Goal: Information Seeking & Learning: Learn about a topic

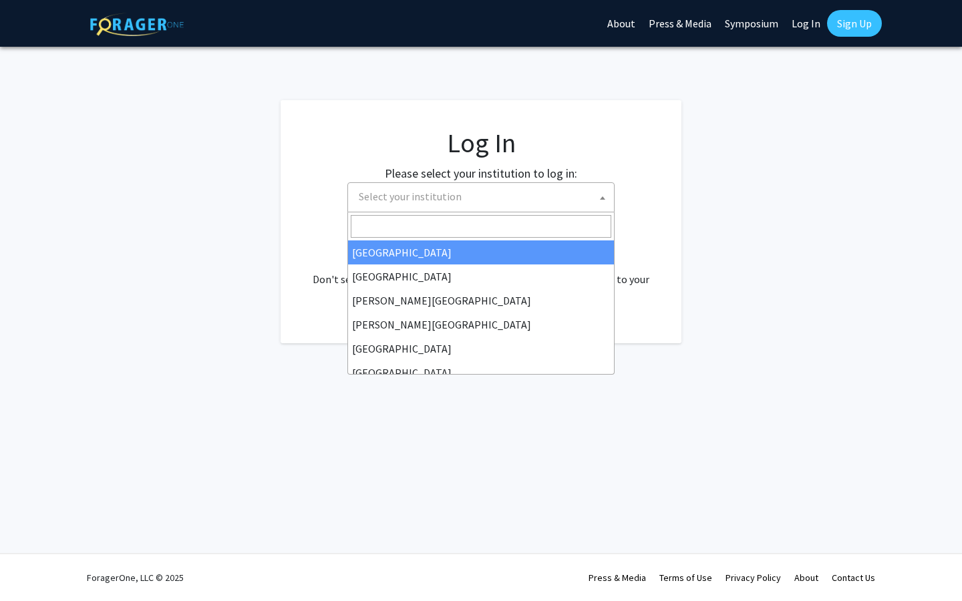
click at [453, 197] on span "Select your institution" at bounding box center [410, 196] width 103 height 13
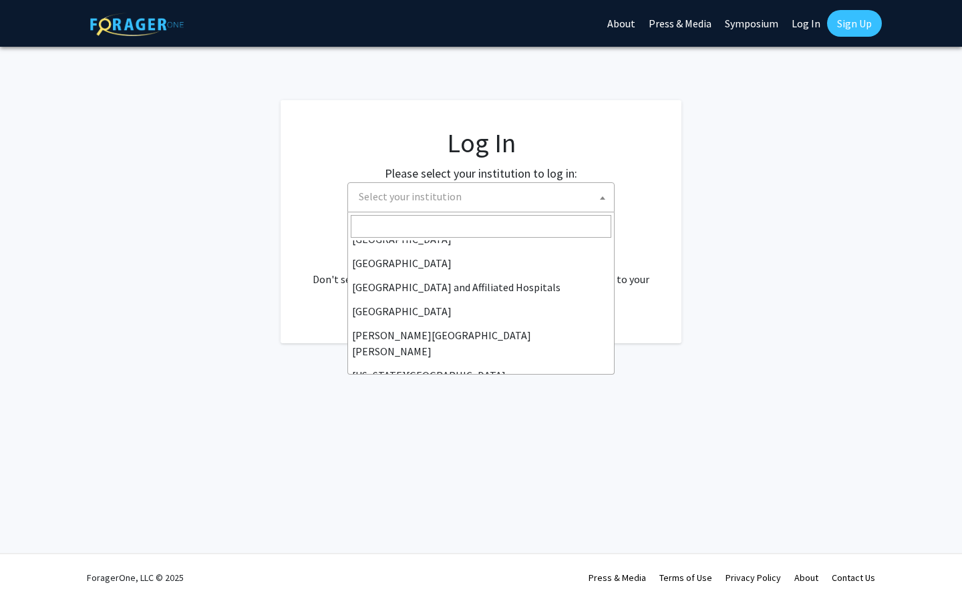
scroll to position [182, 0]
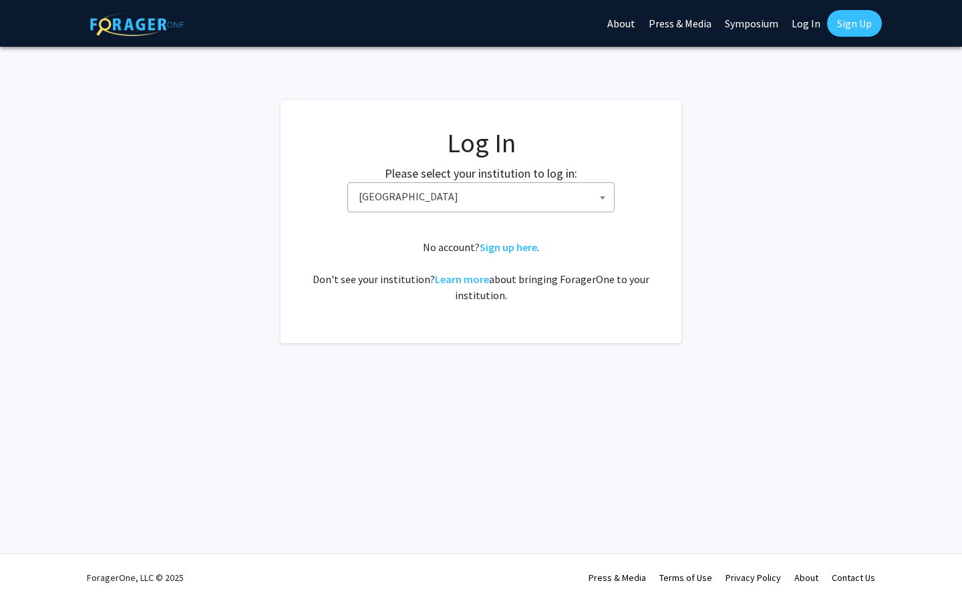
click at [440, 190] on span "High Point University" at bounding box center [484, 196] width 261 height 27
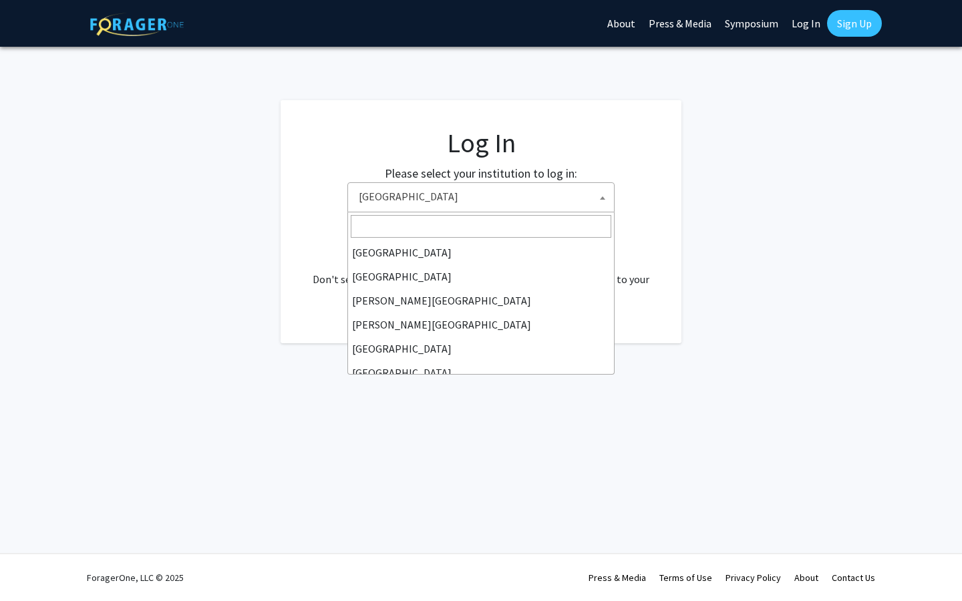
scroll to position [217, 0]
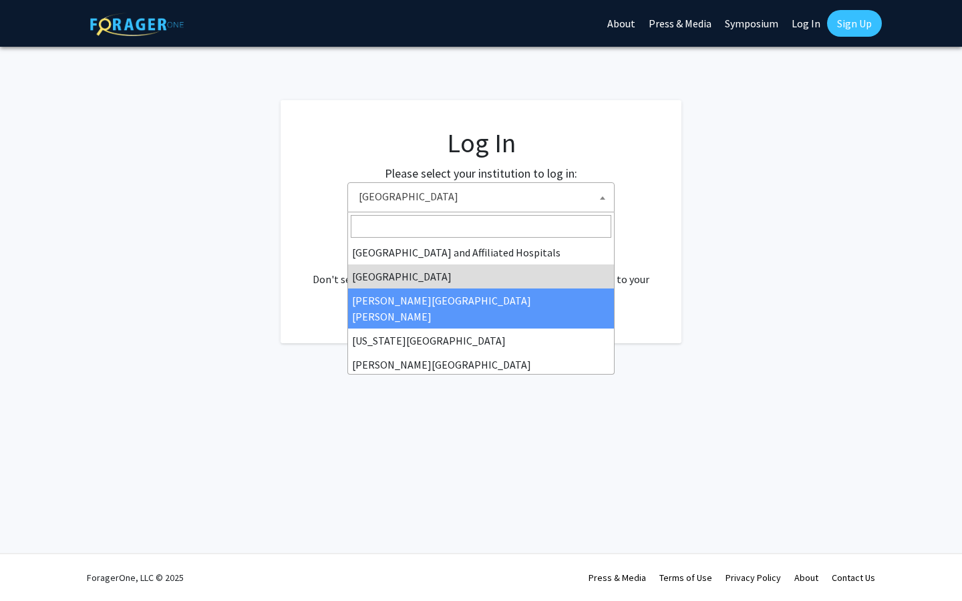
select select "1"
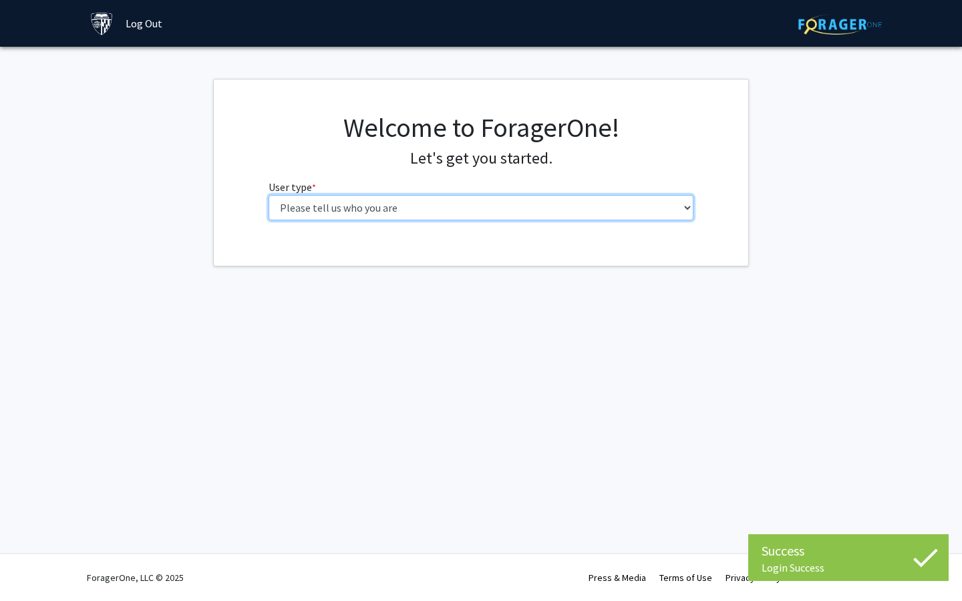
click at [405, 213] on select "Please tell us who you are Undergraduate Student Master's Student Doctoral Cand…" at bounding box center [482, 207] width 426 height 25
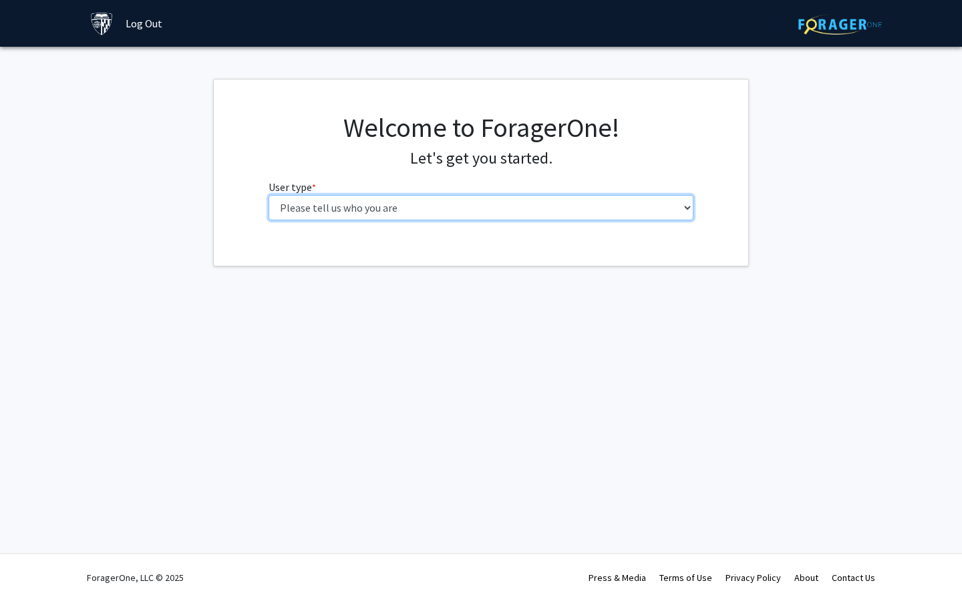
select select "2: masters"
click at [269, 195] on select "Please tell us who you are Undergraduate Student Master's Student Doctoral Cand…" at bounding box center [482, 207] width 426 height 25
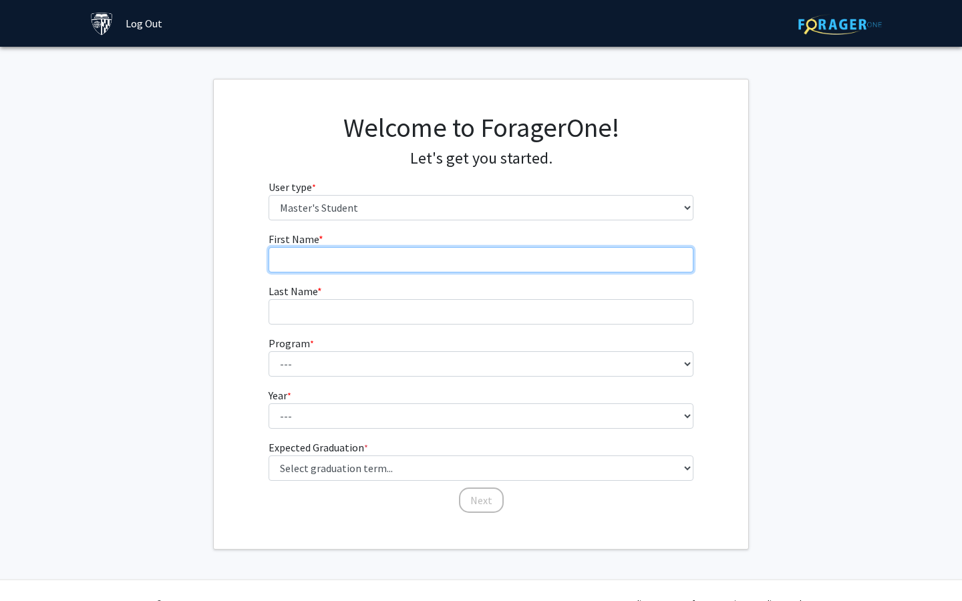
click at [366, 261] on input "First Name * required" at bounding box center [482, 259] width 426 height 25
type input "[PERSON_NAME]"
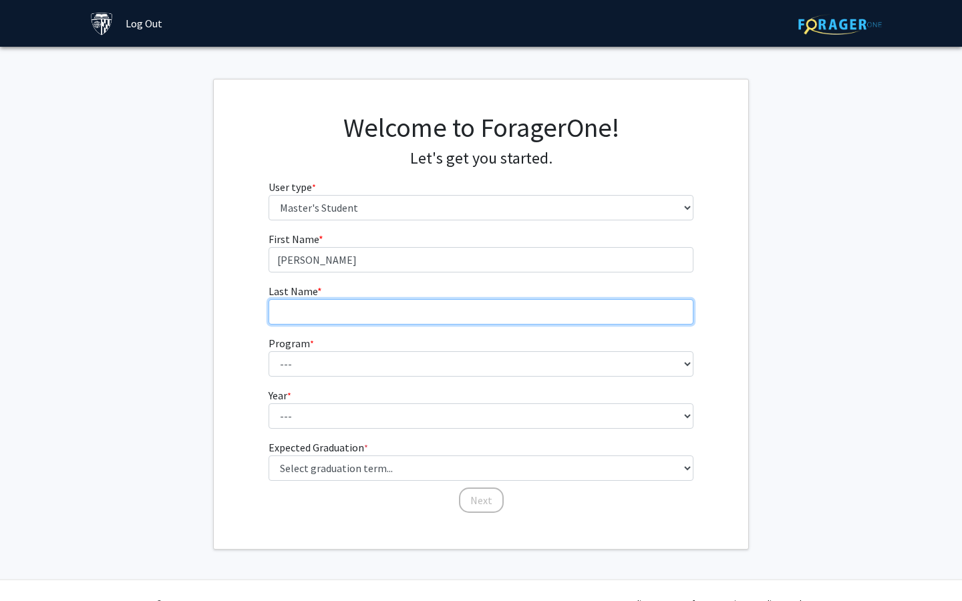
click at [329, 307] on input "Last Name * required" at bounding box center [482, 311] width 426 height 25
type input "Vyas"
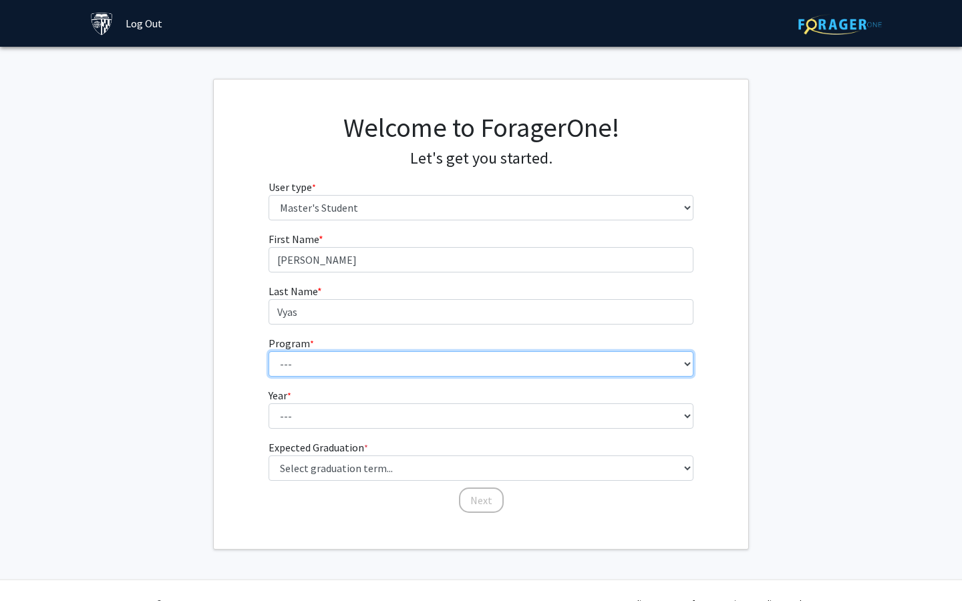
click at [314, 368] on select "--- Anatomy Education Applied and Computational Mathematics Applied Biomedical …" at bounding box center [482, 364] width 426 height 25
select select "26: 18"
click at [269, 352] on select "--- Anatomy Education Applied and Computational Mathematics Applied Biomedical …" at bounding box center [482, 364] width 426 height 25
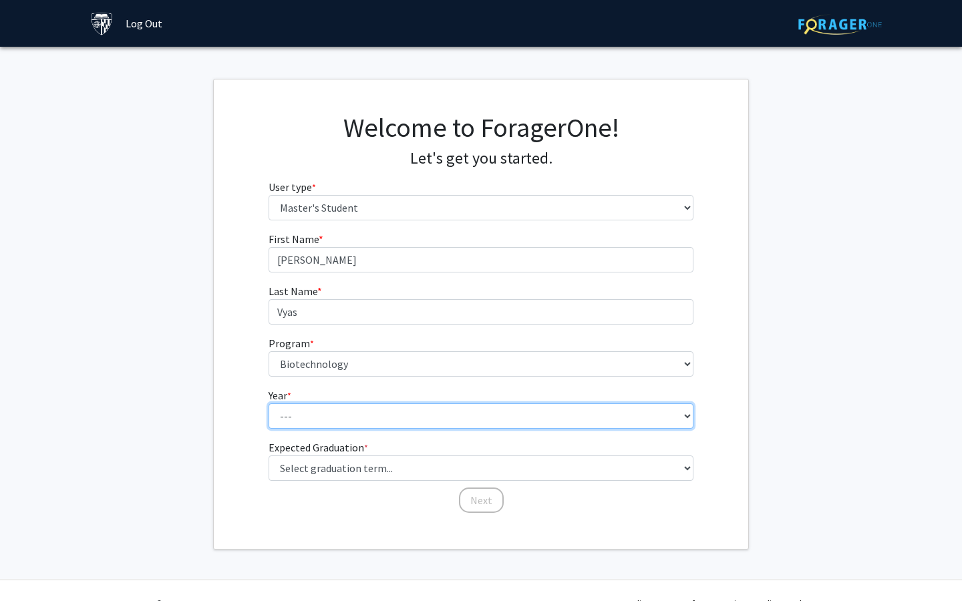
click at [317, 410] on select "--- First Year Second Year" at bounding box center [482, 416] width 426 height 25
select select "2: second_year"
click at [269, 404] on select "--- First Year Second Year" at bounding box center [482, 416] width 426 height 25
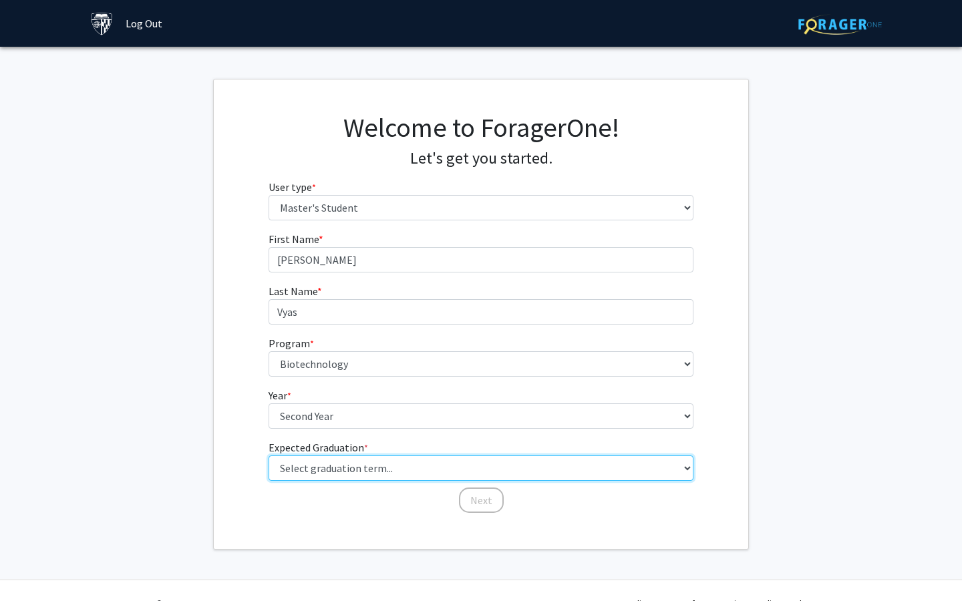
click at [320, 472] on select "Select graduation term... Spring 2025 Summer 2025 Fall 2025 Winter 2025 Spring …" at bounding box center [482, 468] width 426 height 25
select select "3: fall_2025"
click at [269, 456] on select "Select graduation term... Spring 2025 Summer 2025 Fall 2025 Winter 2025 Spring …" at bounding box center [482, 468] width 426 height 25
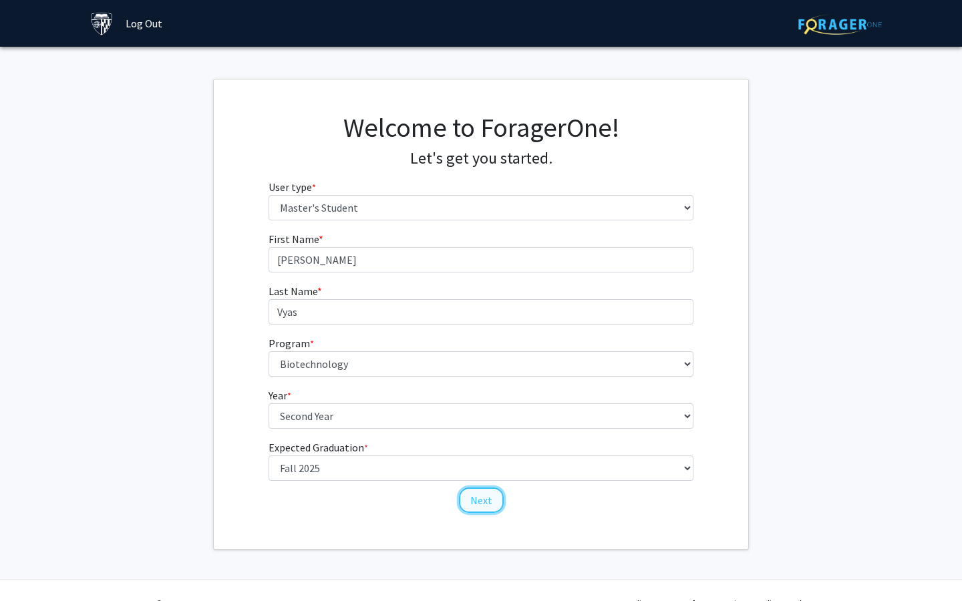
click at [488, 500] on button "Next" at bounding box center [481, 500] width 45 height 25
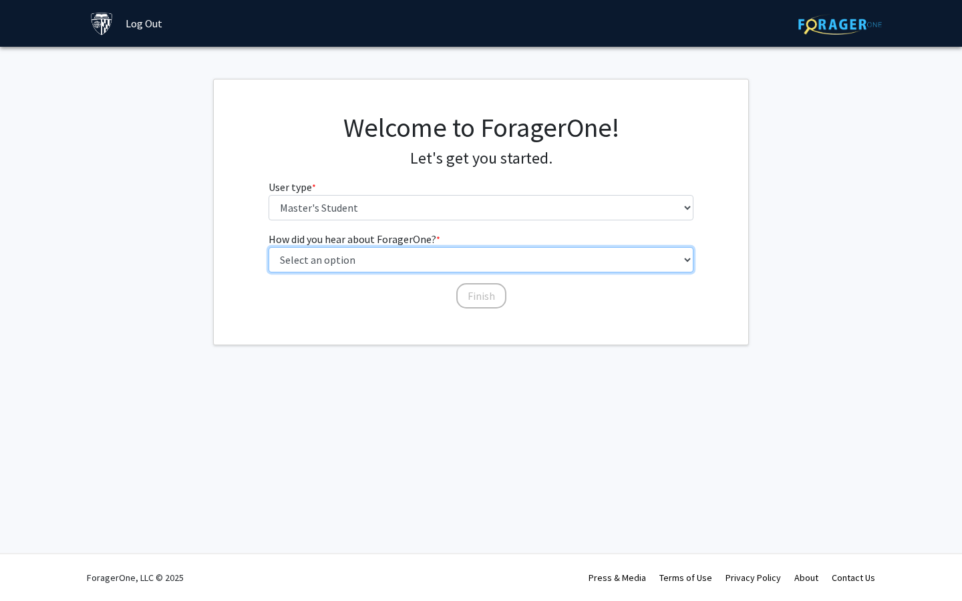
click at [387, 269] on select "Select an option Peer/student recommendation Faculty/staff recommendation Unive…" at bounding box center [482, 259] width 426 height 25
select select "3: university_website"
click at [269, 247] on select "Select an option Peer/student recommendation Faculty/staff recommendation Unive…" at bounding box center [482, 259] width 426 height 25
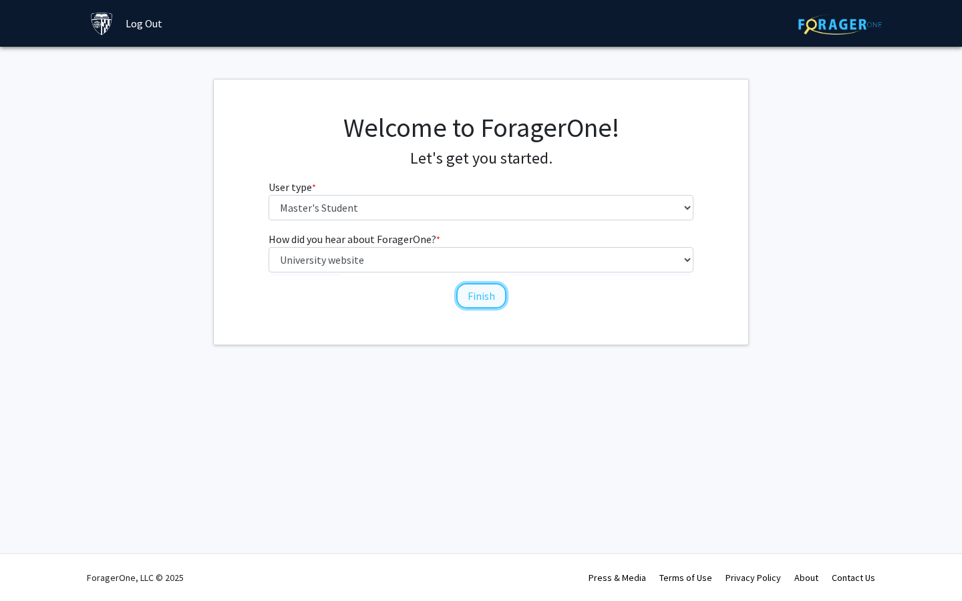
click at [491, 293] on button "Finish" at bounding box center [481, 295] width 50 height 25
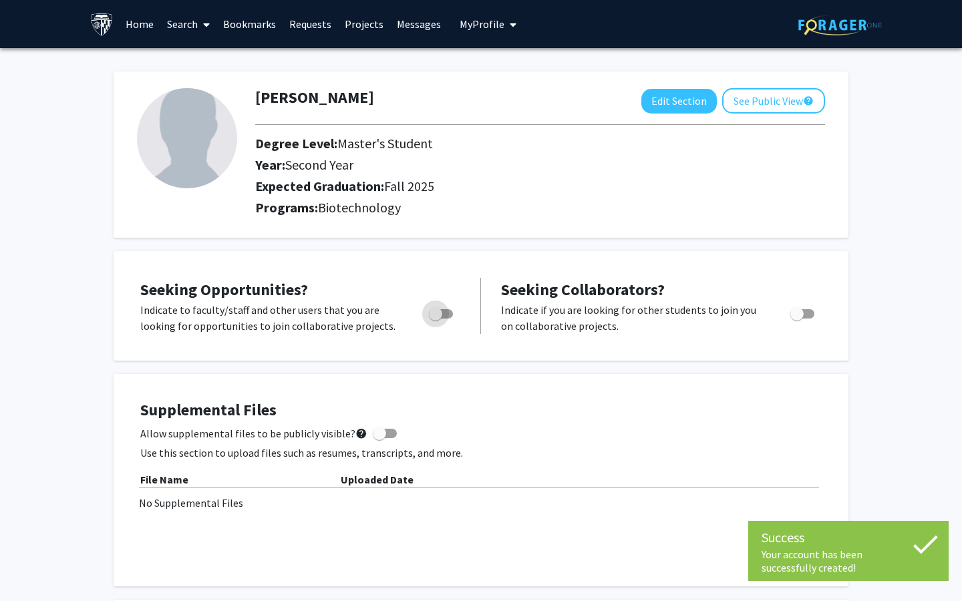
click at [445, 311] on span "Toggle" at bounding box center [441, 313] width 24 height 9
click at [436, 319] on input "Are you actively seeking opportunities?" at bounding box center [435, 319] width 1 height 1
checkbox input "true"
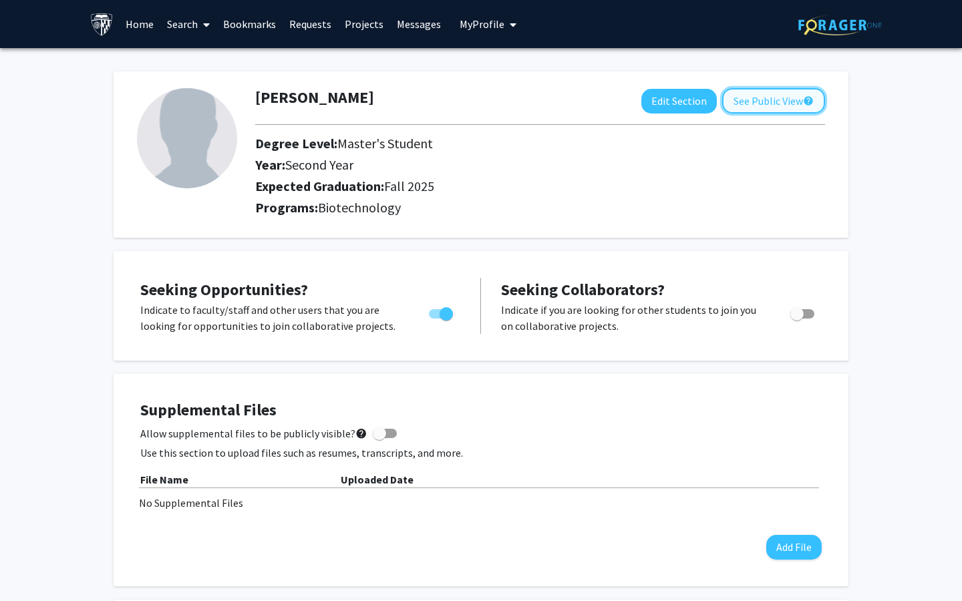
click at [775, 100] on button "See Public View help" at bounding box center [773, 100] width 103 height 25
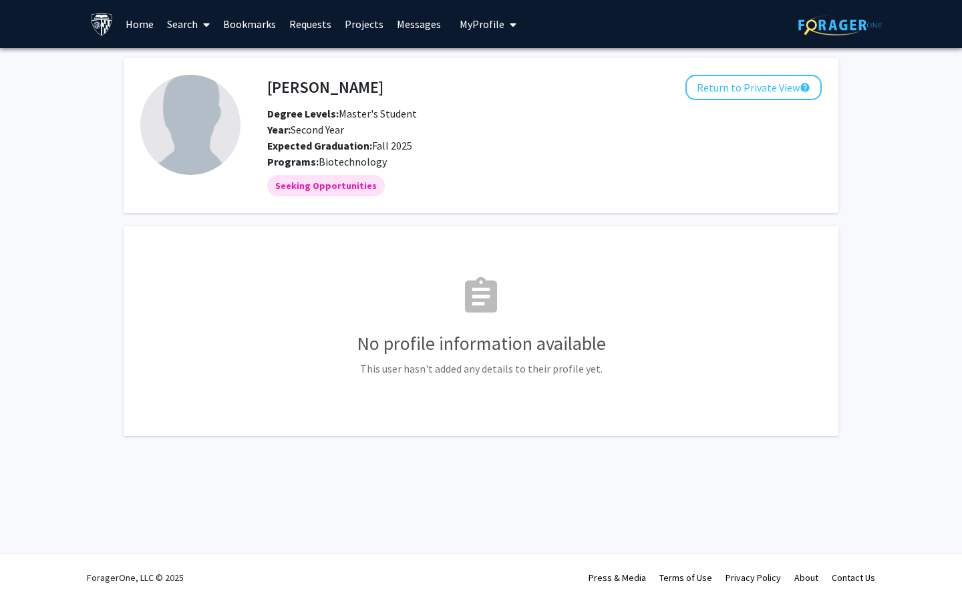
click at [344, 21] on link "Projects" at bounding box center [364, 24] width 52 height 47
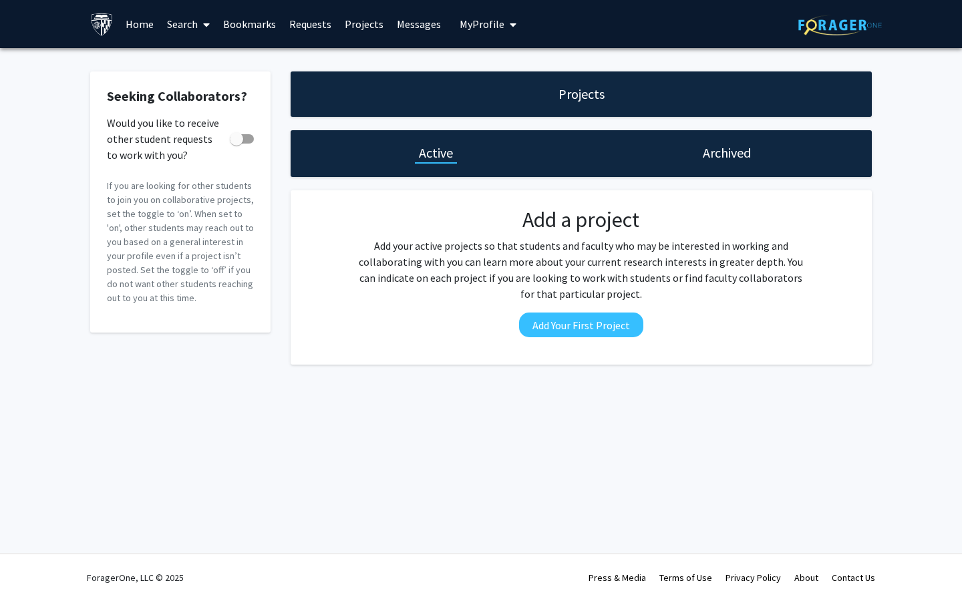
click at [178, 19] on link "Search" at bounding box center [188, 24] width 56 height 47
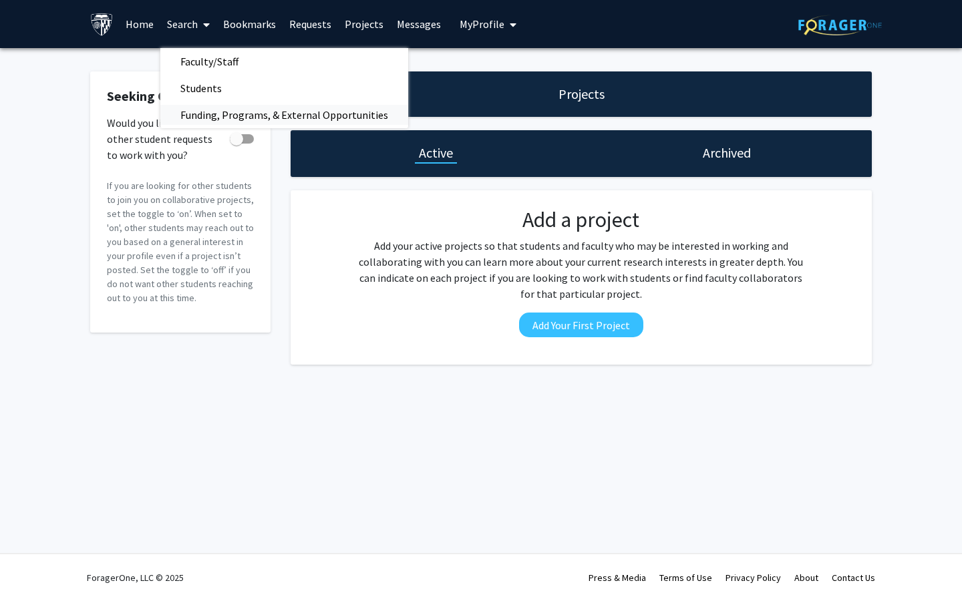
click at [207, 112] on span "Funding, Programs, & External Opportunities" at bounding box center [284, 115] width 248 height 27
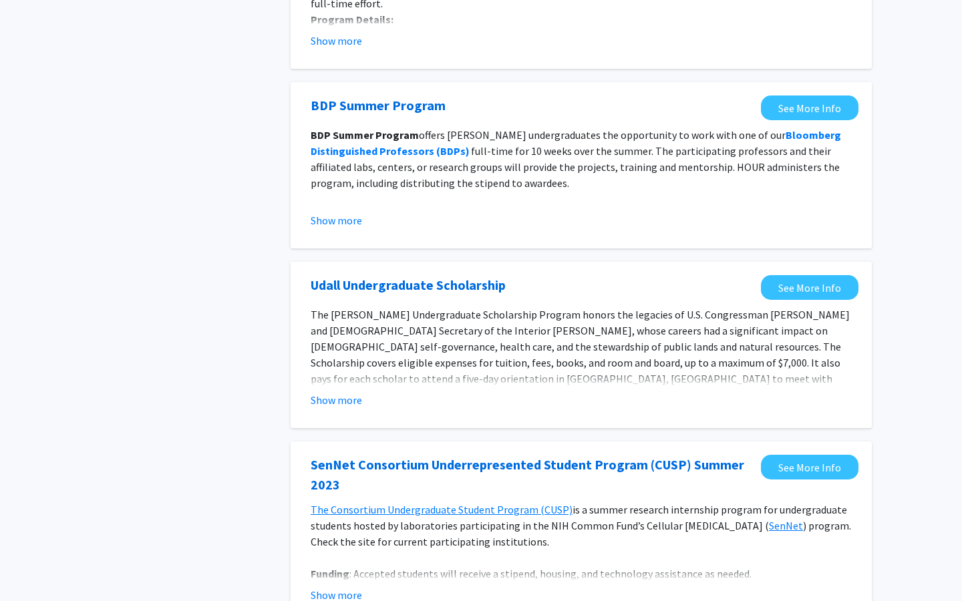
scroll to position [236, 0]
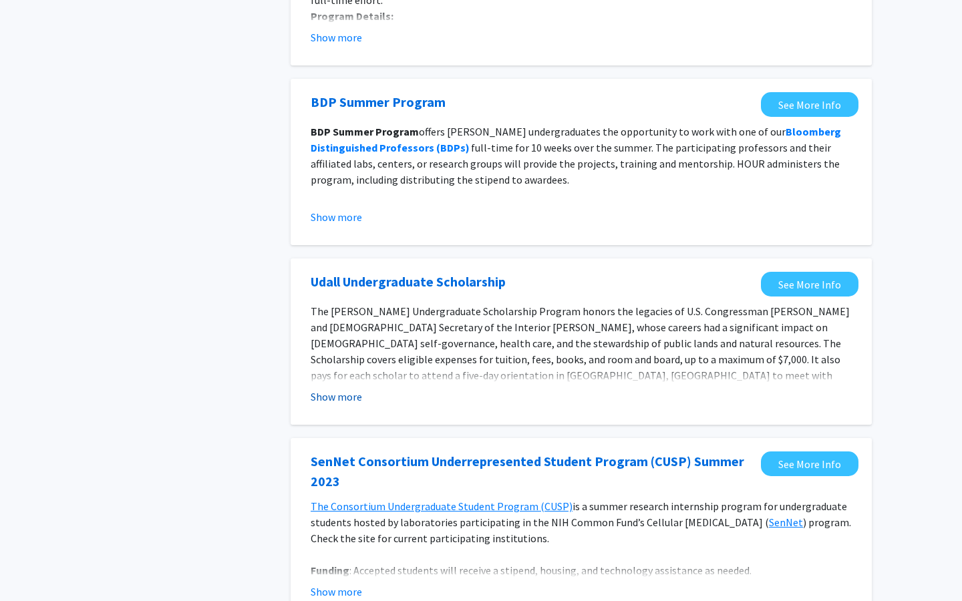
click at [323, 397] on button "Show more" at bounding box center [336, 397] width 51 height 16
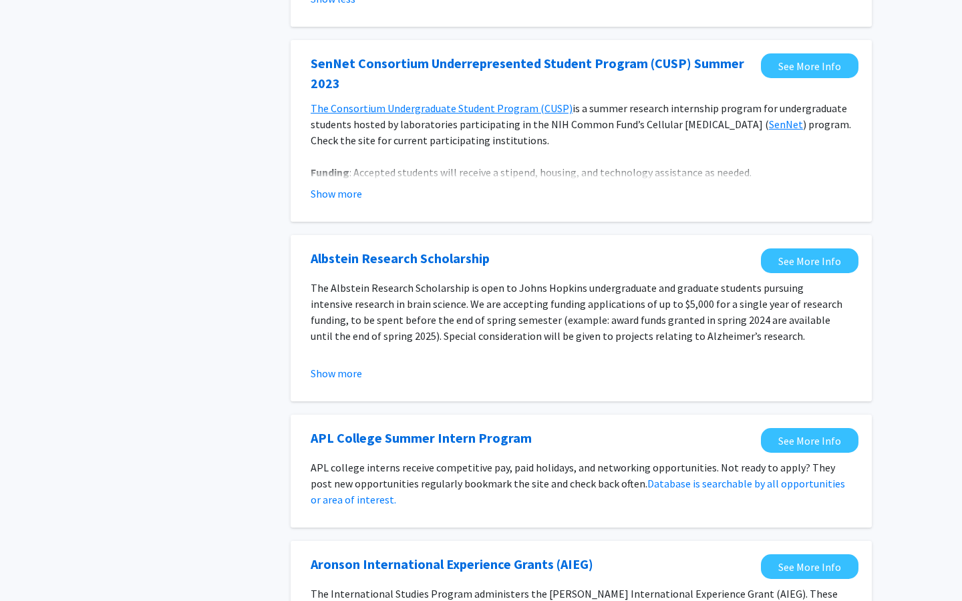
scroll to position [733, 0]
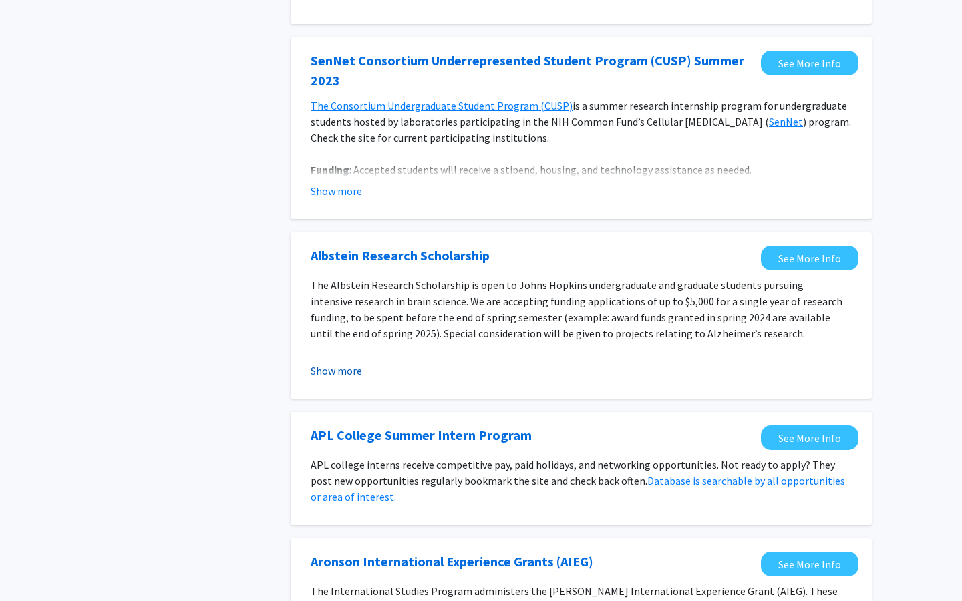
click at [340, 363] on button "Show more" at bounding box center [336, 371] width 51 height 16
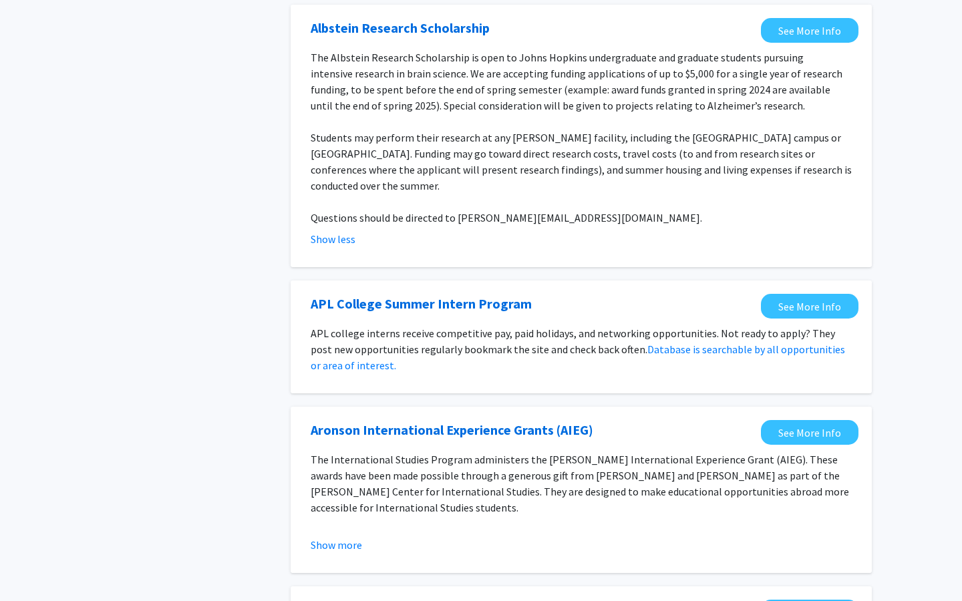
scroll to position [962, 0]
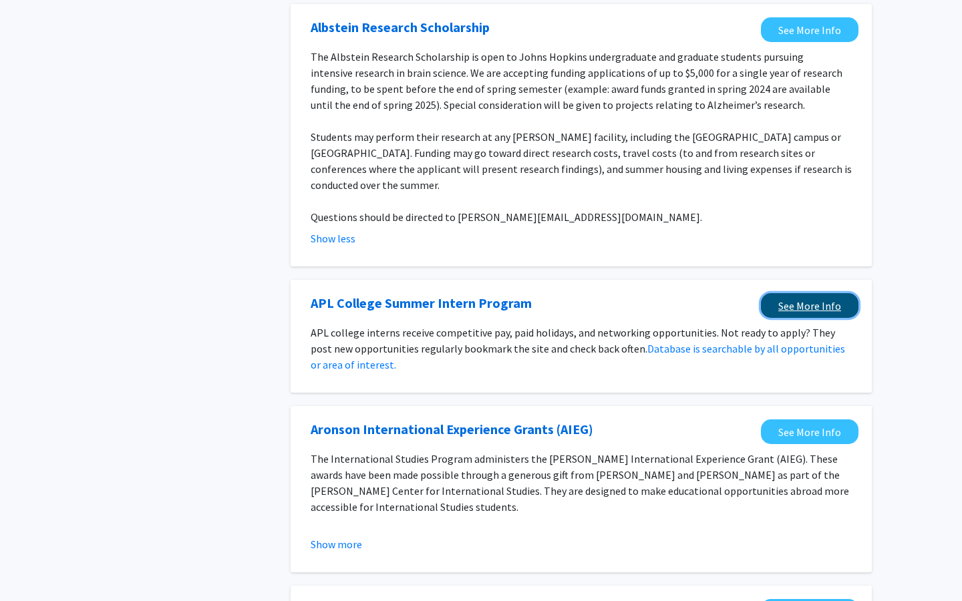
click at [780, 293] on link "See More Info" at bounding box center [810, 305] width 98 height 25
click at [330, 537] on button "Show more" at bounding box center [336, 545] width 51 height 16
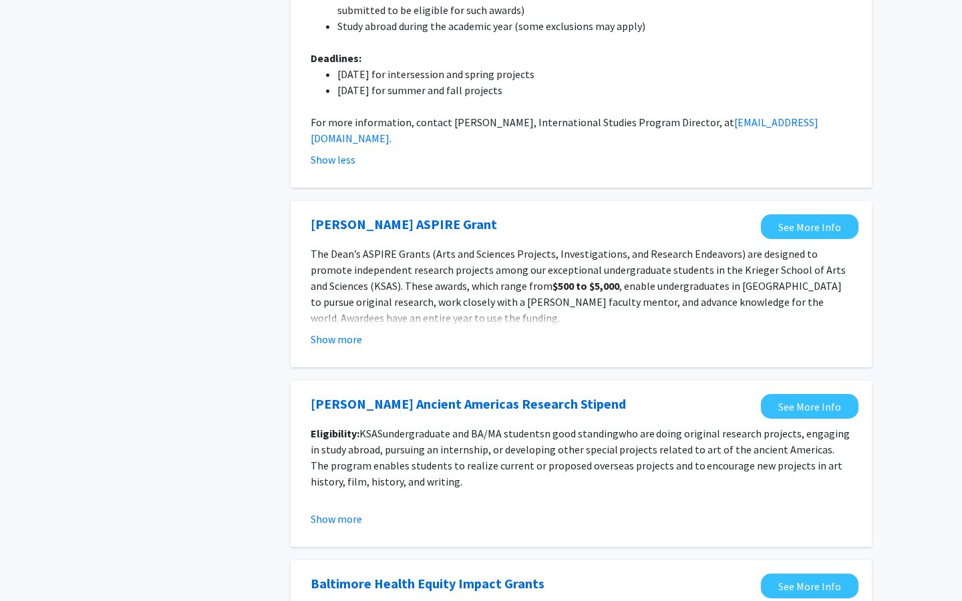
scroll to position [1789, 0]
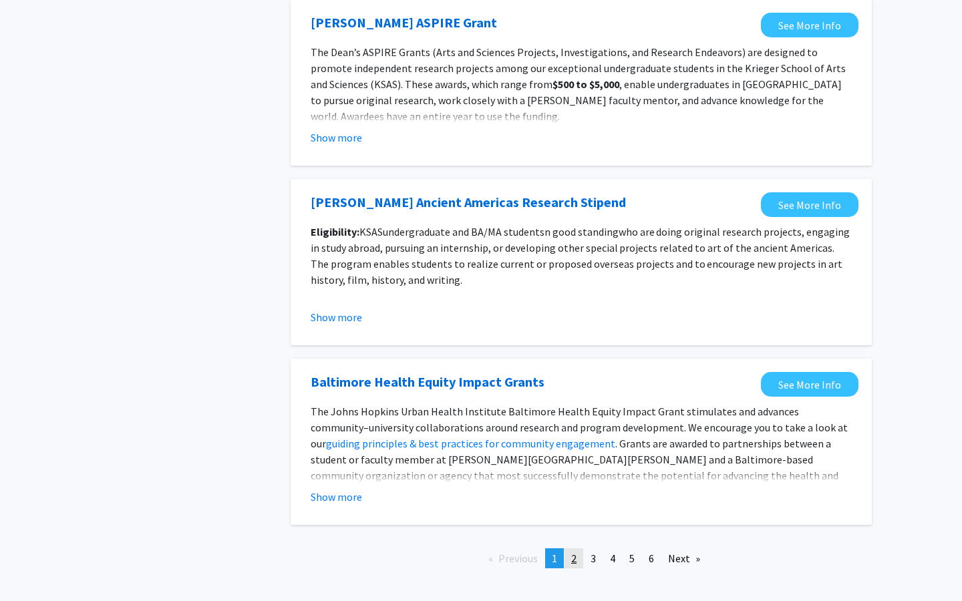
click at [583, 549] on link "page 2" at bounding box center [574, 559] width 19 height 20
